Goal: Transaction & Acquisition: Purchase product/service

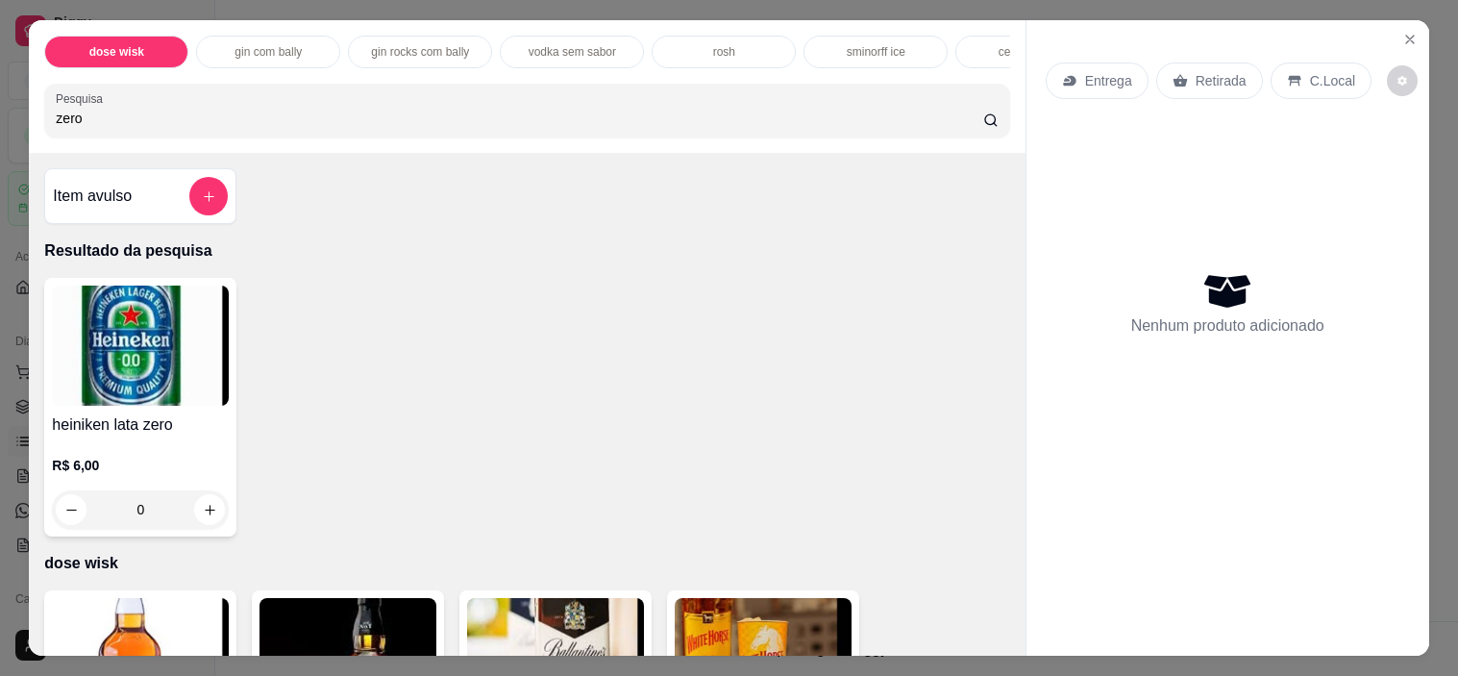
click at [1323, 72] on p "C.Local" at bounding box center [1332, 80] width 45 height 19
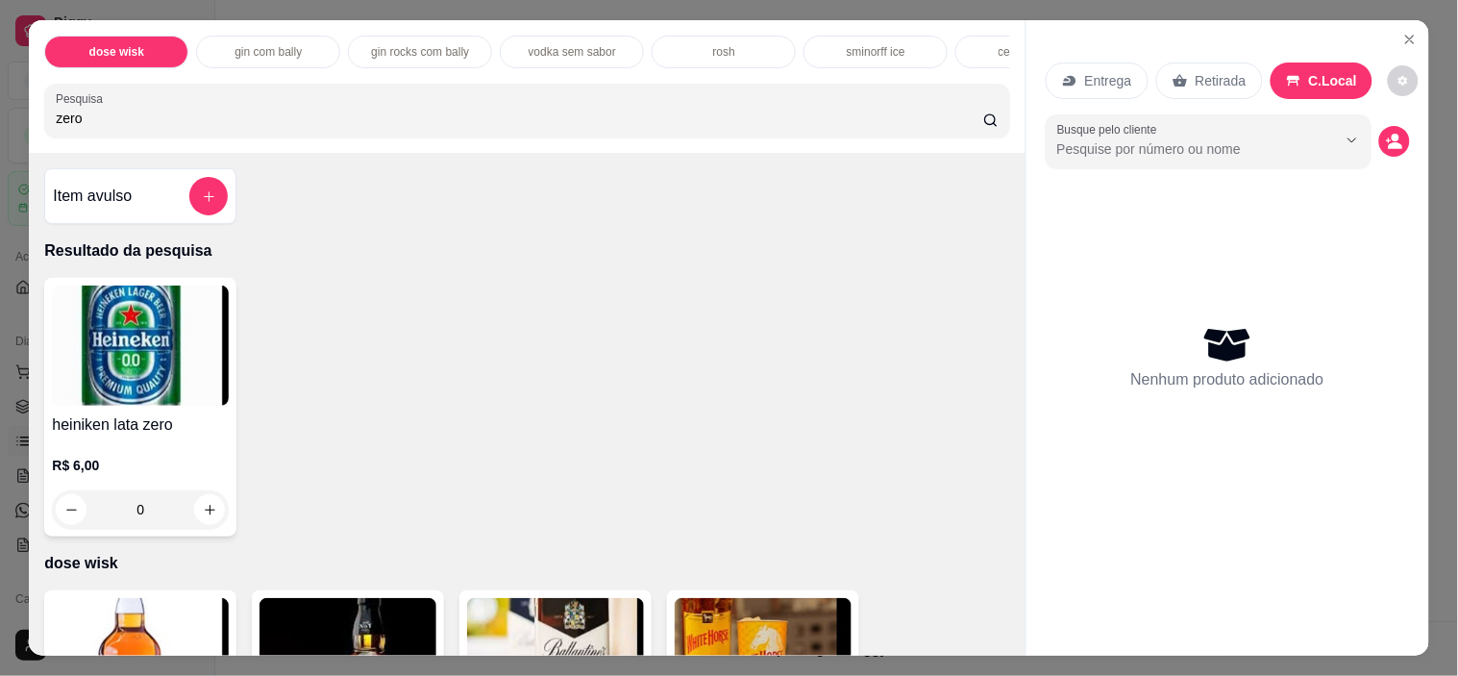
click at [880, 128] on input "zero" at bounding box center [519, 118] width 927 height 19
type input "z"
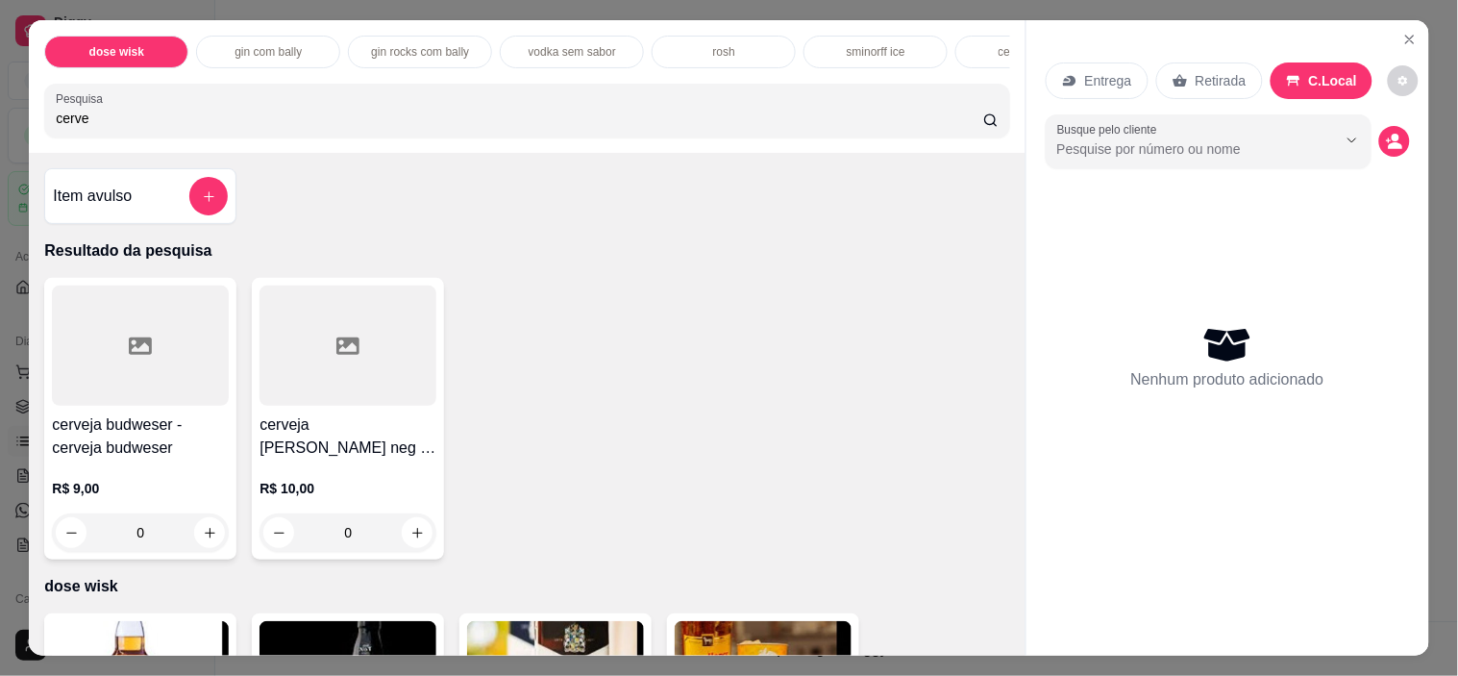
click at [264, 123] on input "cerve" at bounding box center [519, 118] width 927 height 19
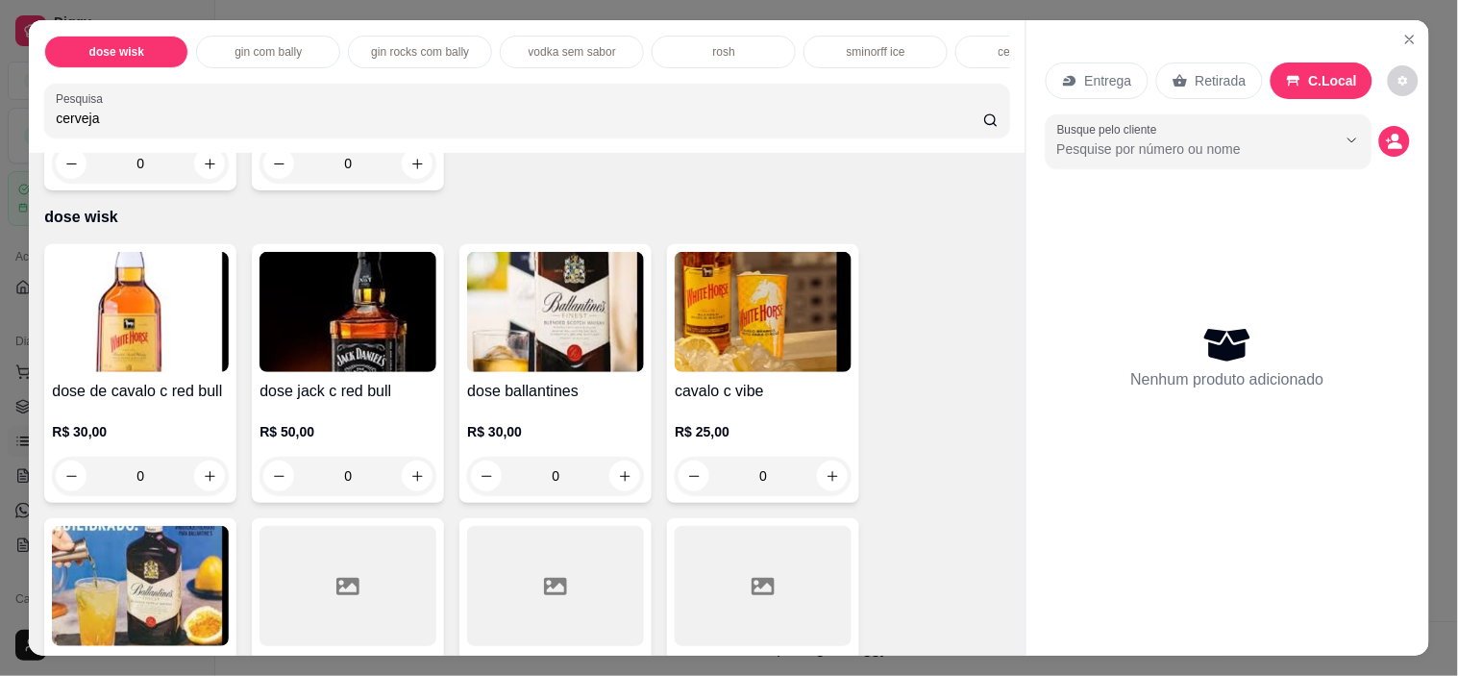
scroll to position [402, 0]
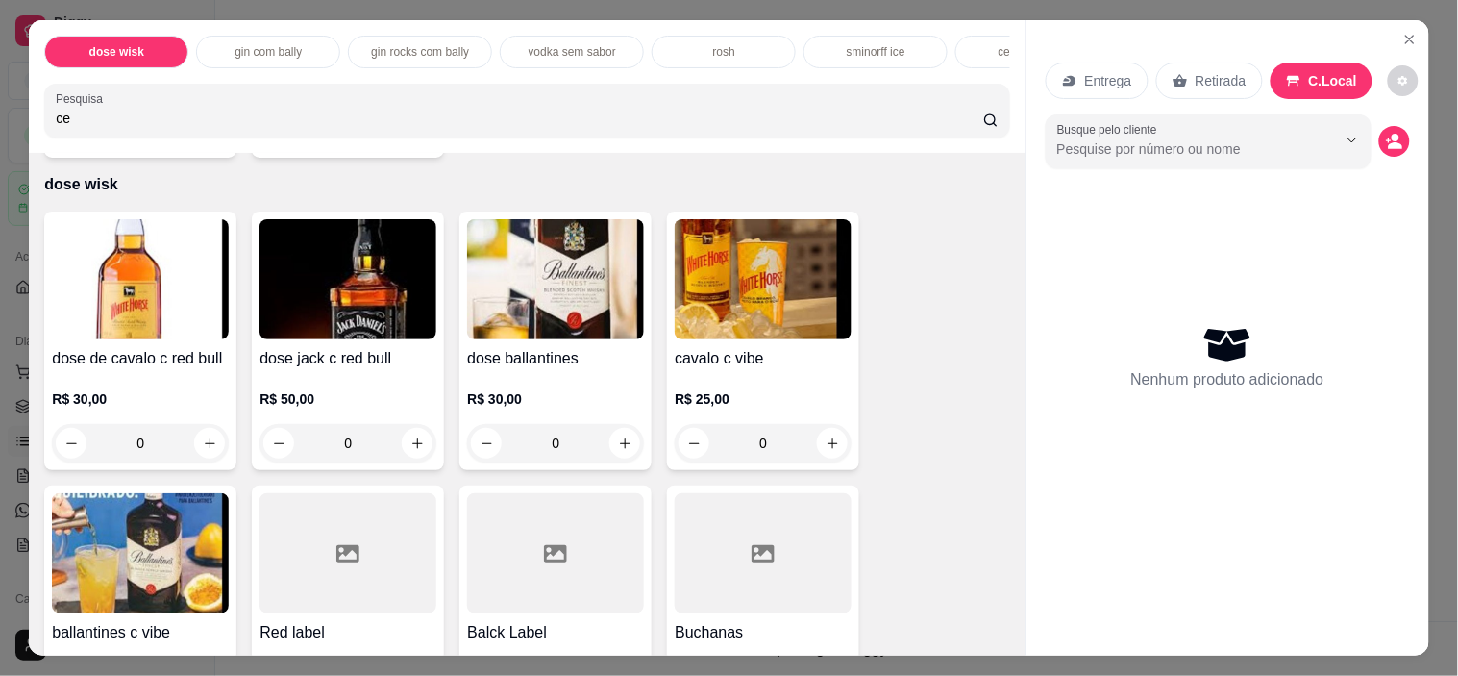
type input "c"
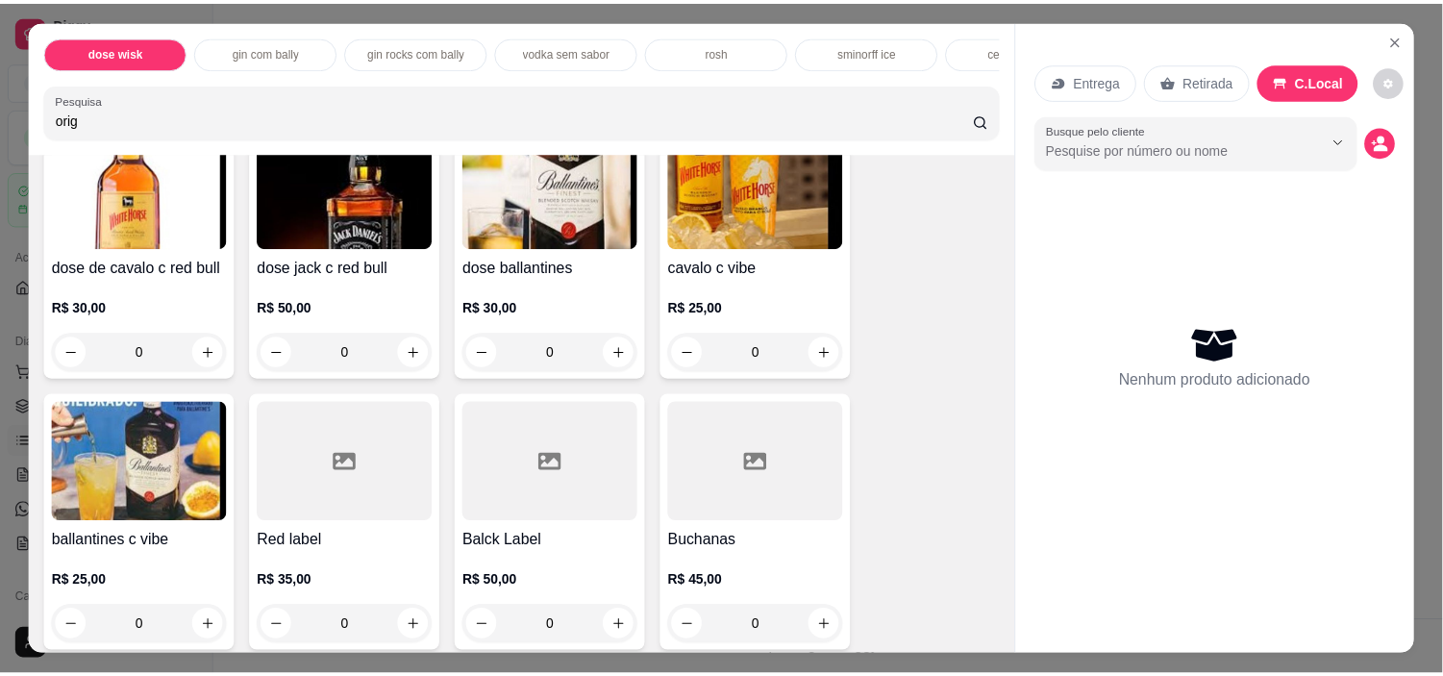
scroll to position [0, 0]
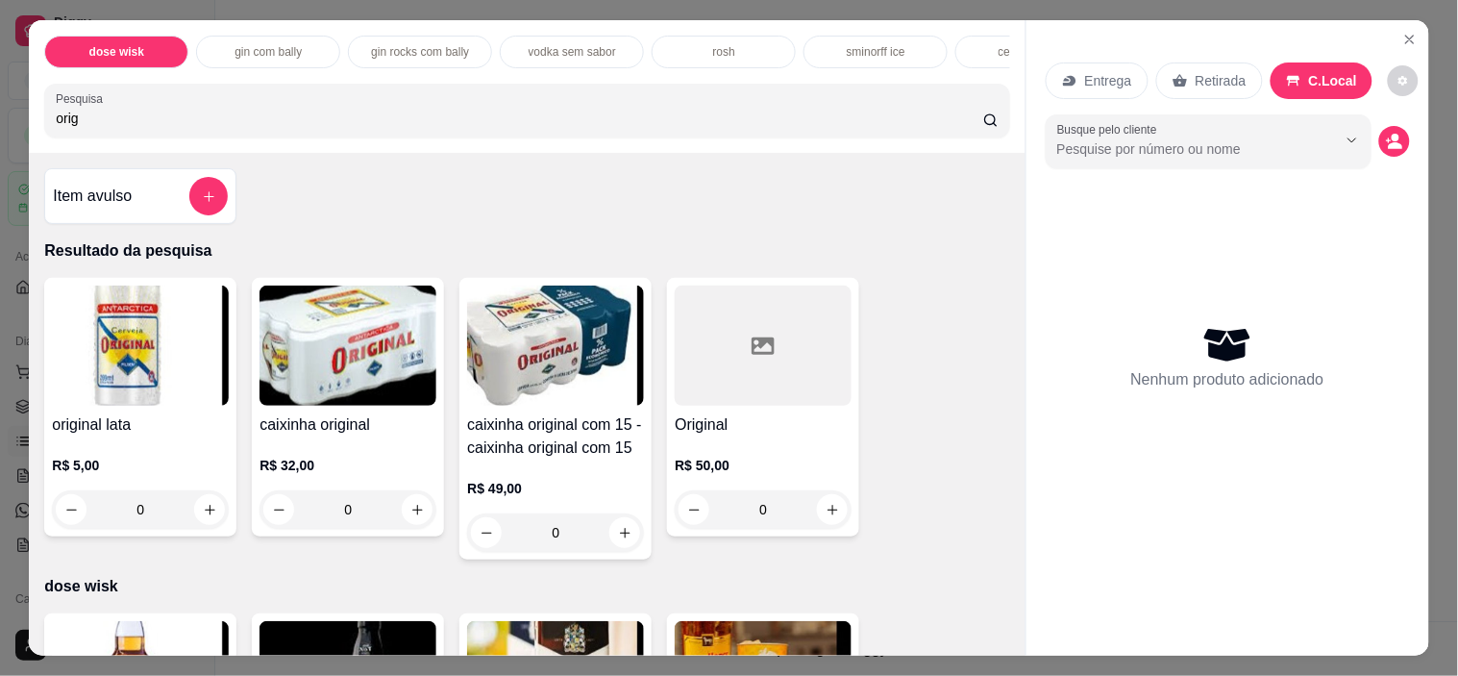
type input "orig"
click at [203, 507] on button "increase-product-quantity" at bounding box center [210, 510] width 30 height 30
click at [205, 514] on icon "increase-product-quantity" at bounding box center [210, 510] width 10 height 10
type input "1"
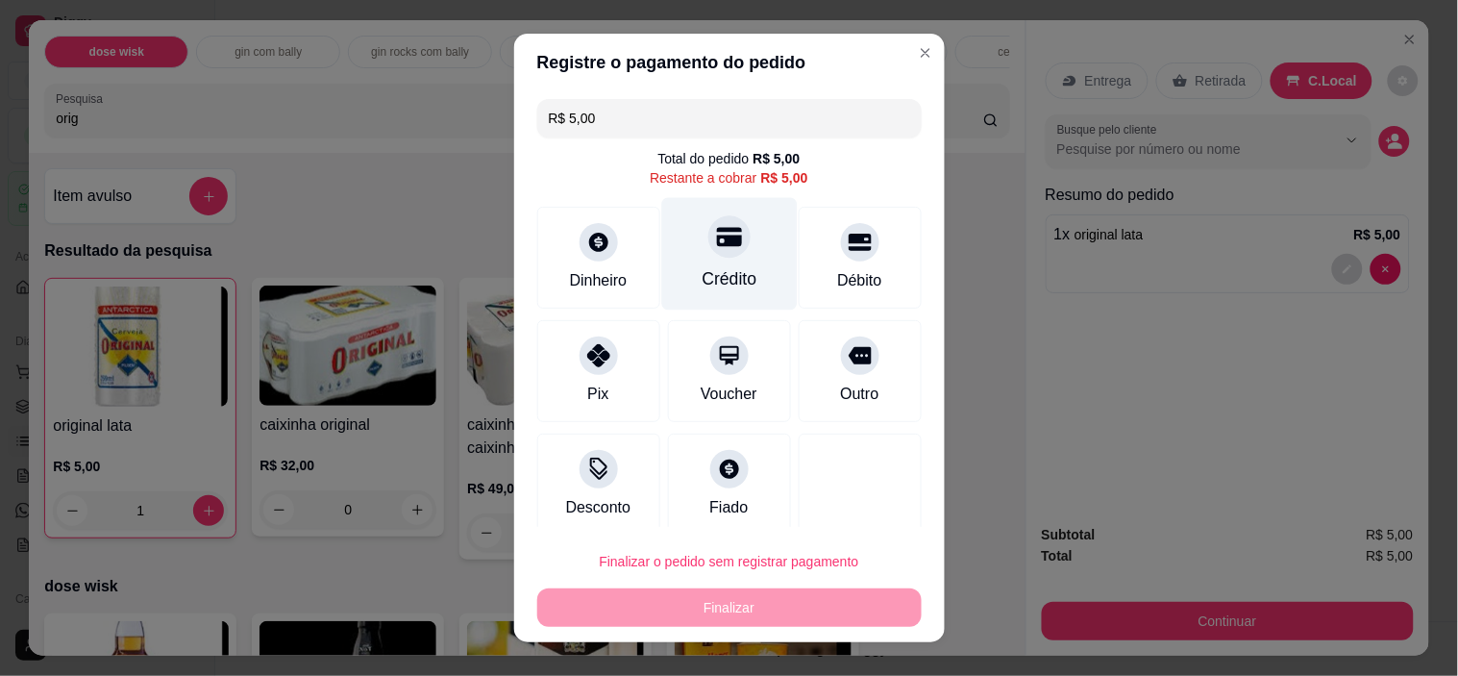
click at [702, 286] on div "Crédito" at bounding box center [729, 278] width 55 height 25
type input "R$ 0,00"
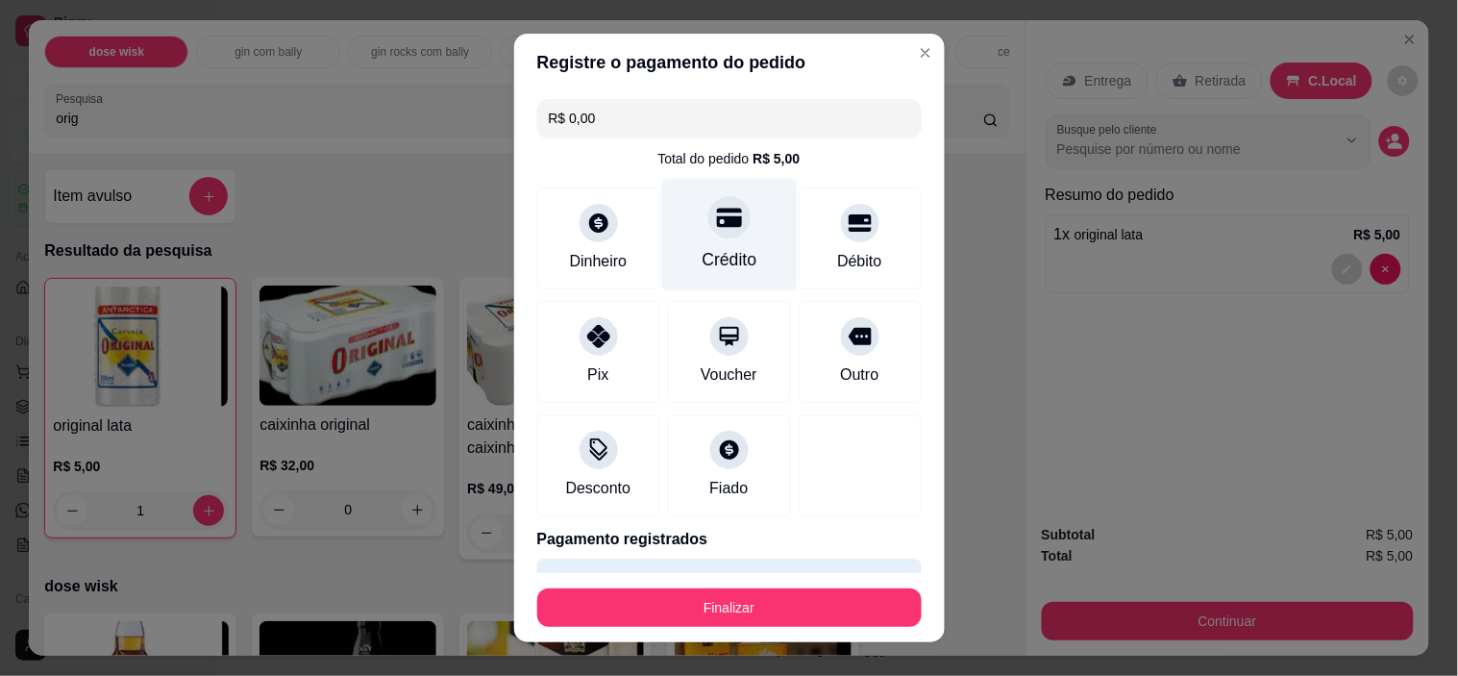
click at [740, 598] on button "Finalizar" at bounding box center [729, 607] width 384 height 38
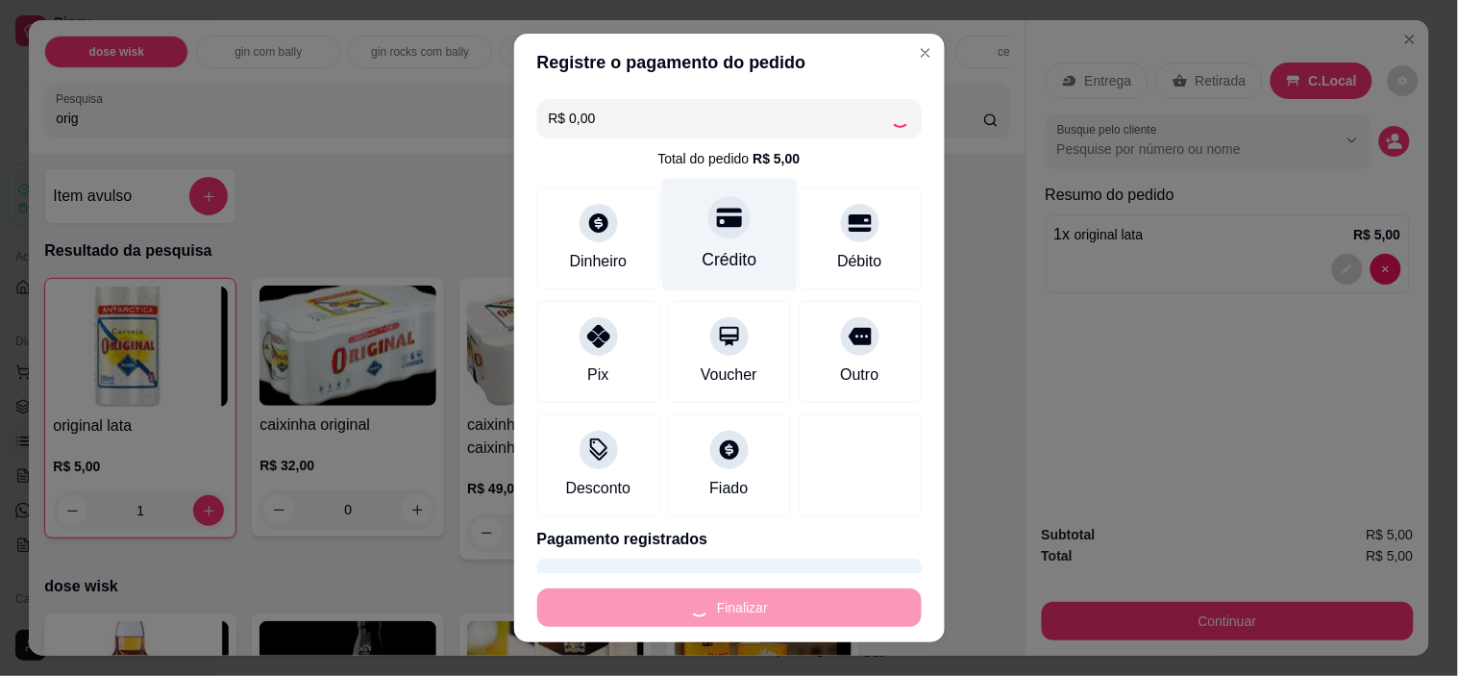
type input "0"
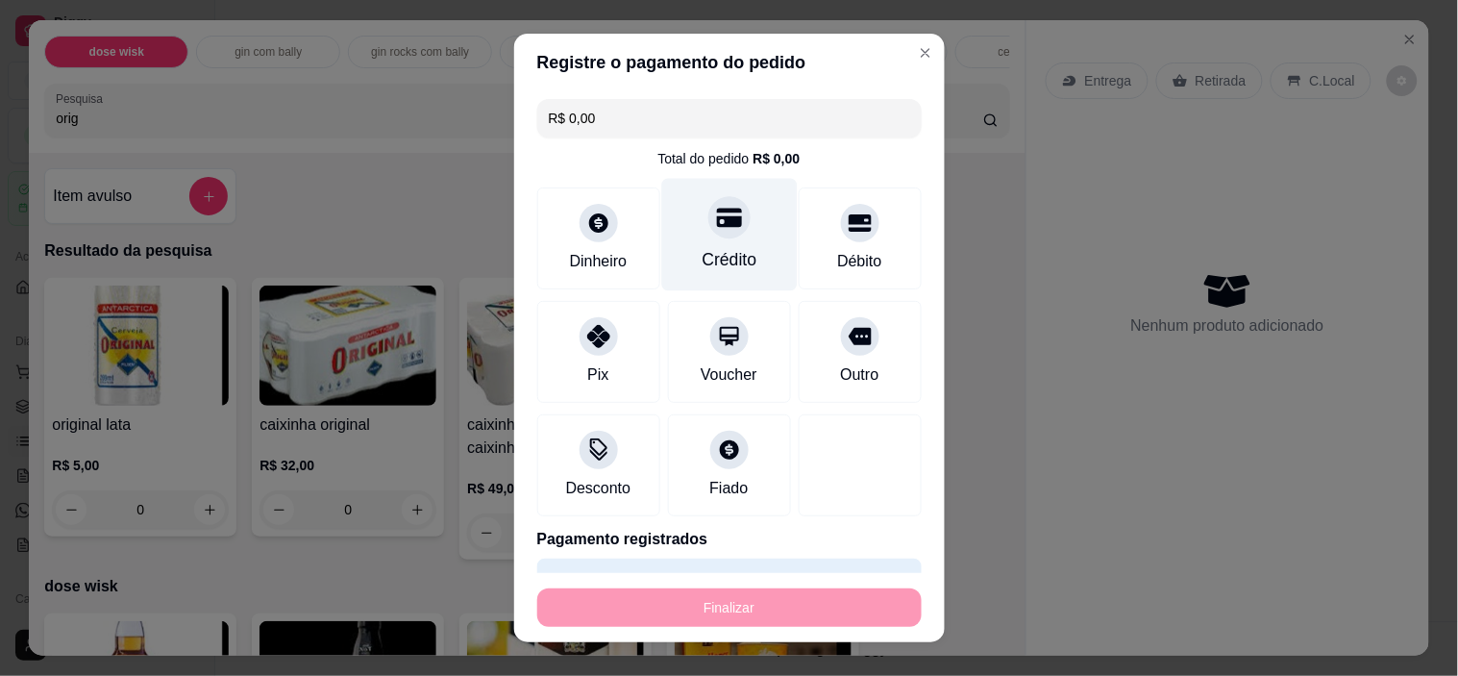
type input "-R$ 5,00"
